Goal: Task Accomplishment & Management: Use online tool/utility

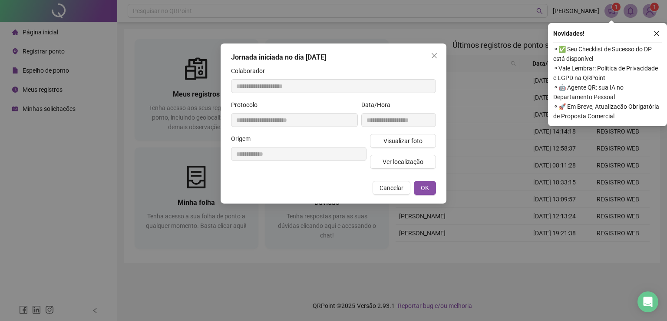
click at [406, 66] on form "**********" at bounding box center [333, 120] width 205 height 109
click at [433, 53] on icon "close" at bounding box center [434, 55] width 7 height 7
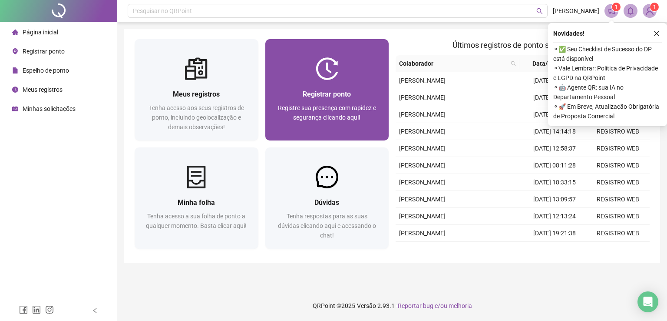
click at [363, 76] on div at bounding box center [327, 68] width 124 height 23
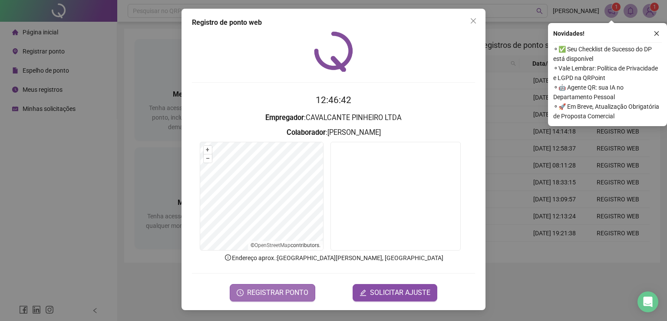
click at [266, 292] on span "REGISTRAR PONTO" at bounding box center [277, 292] width 61 height 10
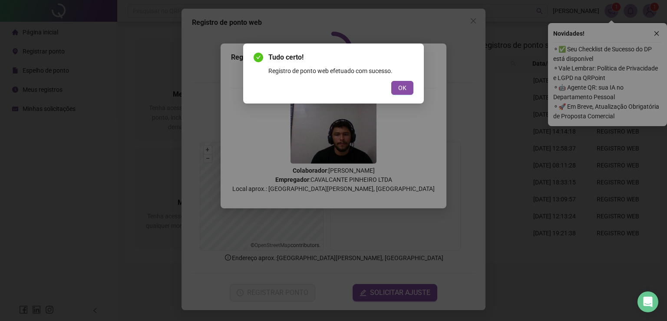
drag, startPoint x: 400, startPoint y: 86, endPoint x: 408, endPoint y: 77, distance: 12.9
click at [400, 86] on span "OK" at bounding box center [402, 88] width 8 height 10
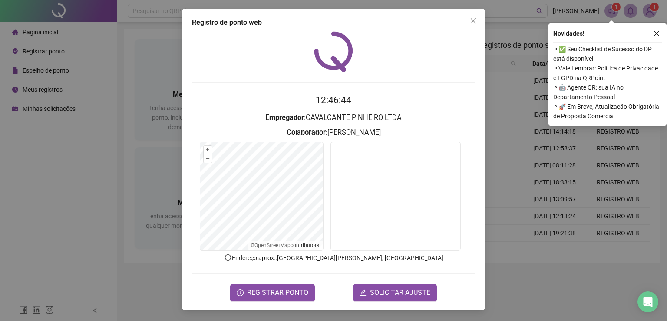
click at [481, 15] on div "Registro de ponto web 12:46:44 Empregador : CAVALCANTE PINHEIRO LTDA Colaborado…" at bounding box center [334, 159] width 304 height 301
click at [471, 21] on icon "close" at bounding box center [473, 20] width 7 height 7
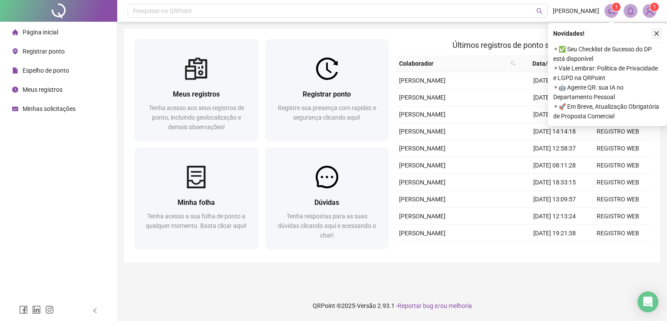
click at [655, 30] on icon "close" at bounding box center [657, 33] width 6 height 6
